Goal: Check status

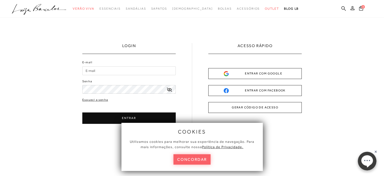
click at [254, 77] on button "ENTRAR COM GOOGLE" at bounding box center [254, 73] width 93 height 11
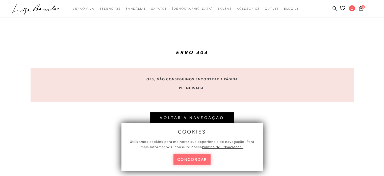
click at [204, 159] on button "concordar" at bounding box center [192, 159] width 37 height 10
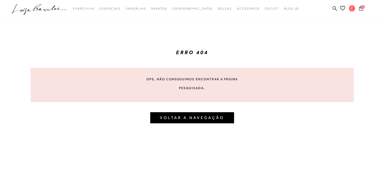
click at [188, 121] on button "VOLTAR A NAVEGAÇÃO" at bounding box center [192, 117] width 84 height 11
click at [188, 115] on link "VOLTAR A NAVEGAÇÃO" at bounding box center [192, 117] width 64 height 5
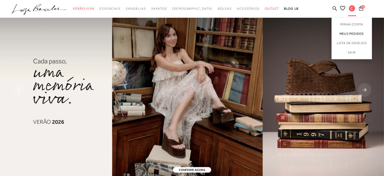
click at [347, 34] on link "Meus Pedidos" at bounding box center [352, 33] width 40 height 9
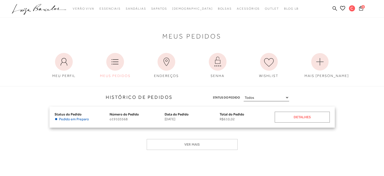
click at [297, 116] on div "Detalhes" at bounding box center [302, 116] width 55 height 11
